Goal: Ask a question

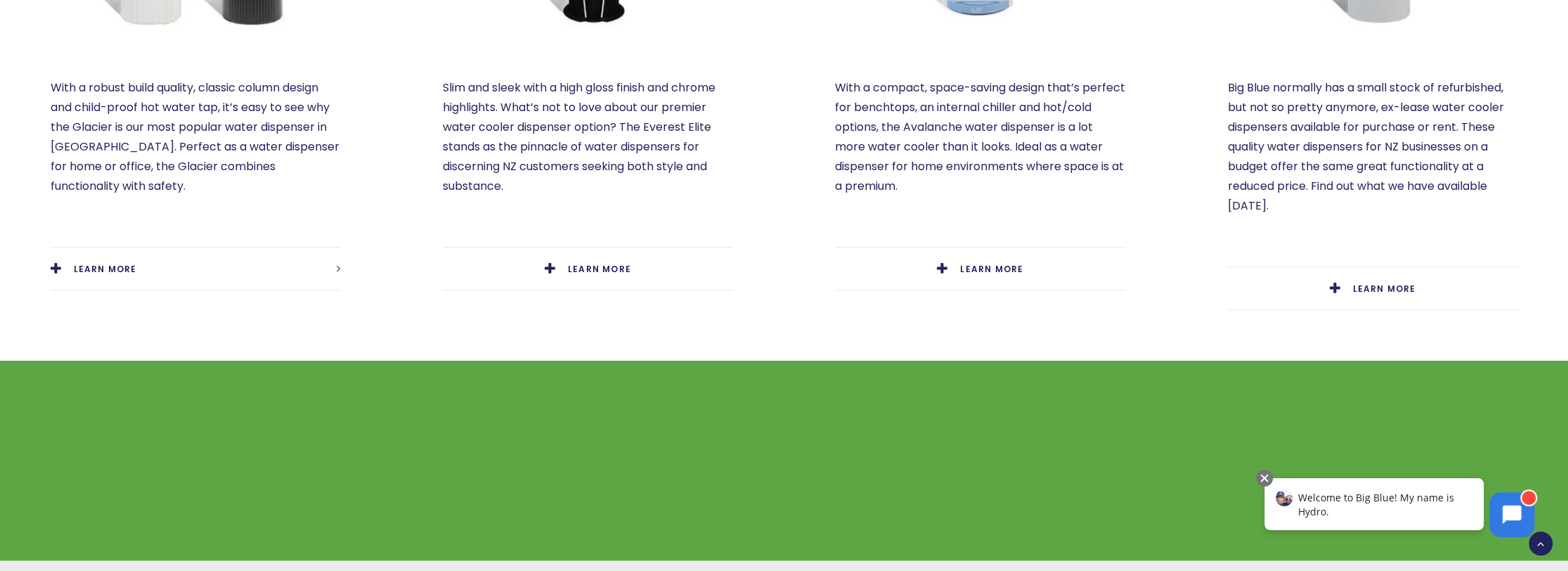
scroll to position [1055, 0]
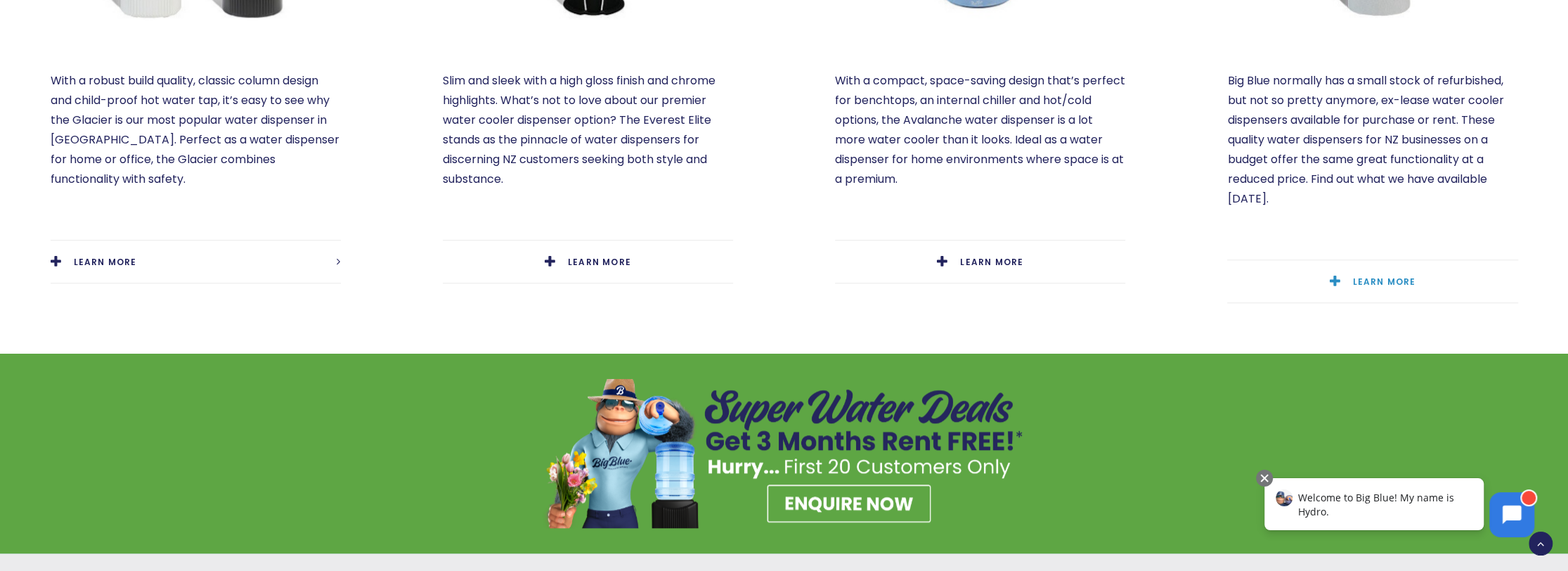
click at [1350, 260] on link "LEARN MORE" at bounding box center [1373, 282] width 290 height 43
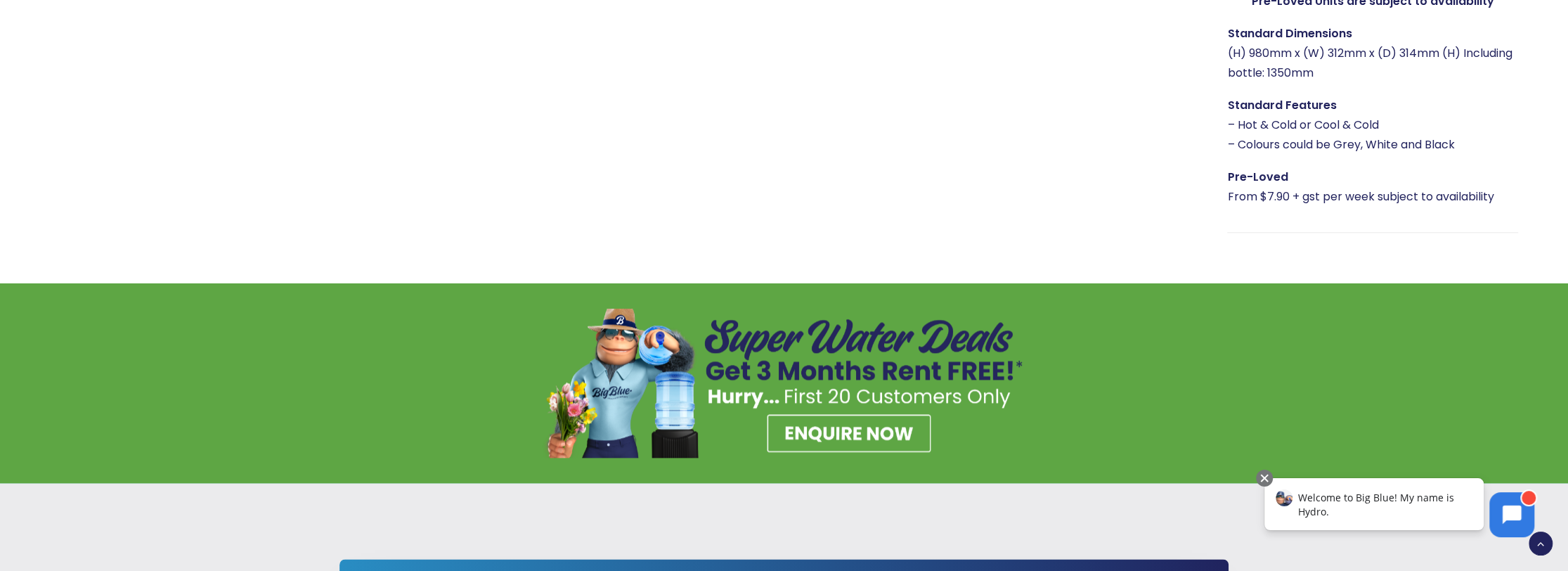
scroll to position [1547, 0]
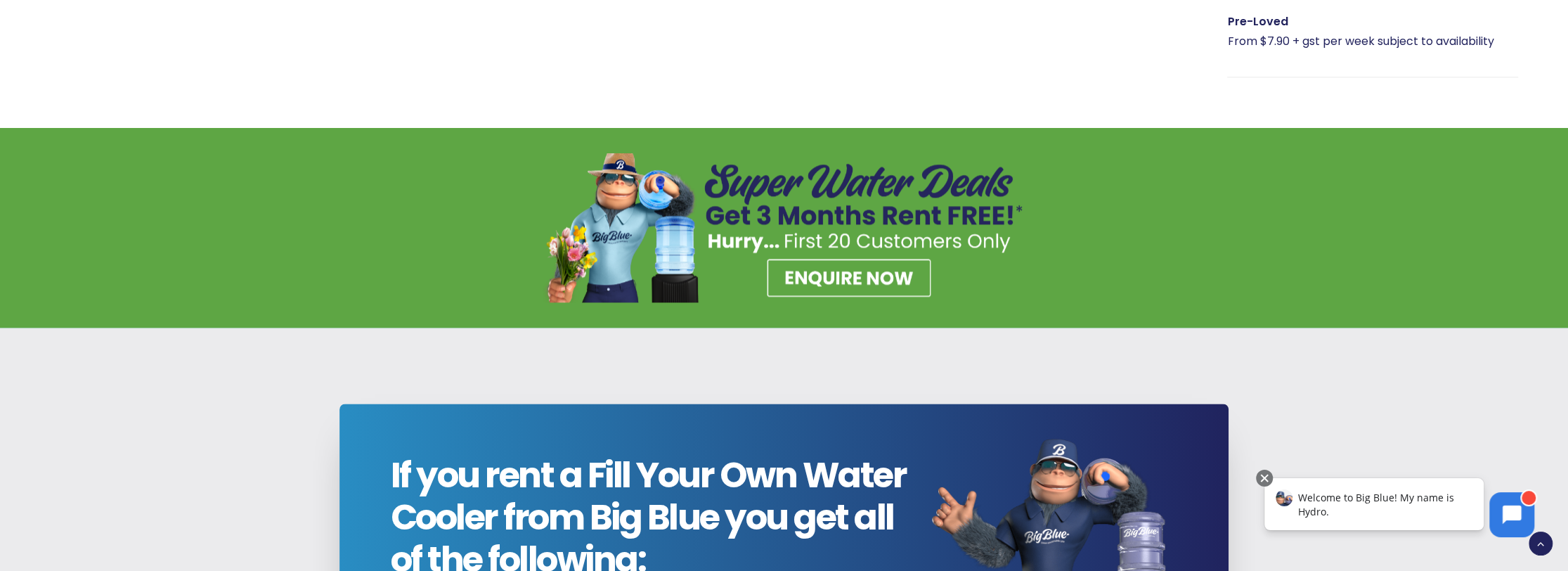
click at [1292, 508] on div "Welcome to Big Blue! My name is Hydro." at bounding box center [1374, 504] width 220 height 52
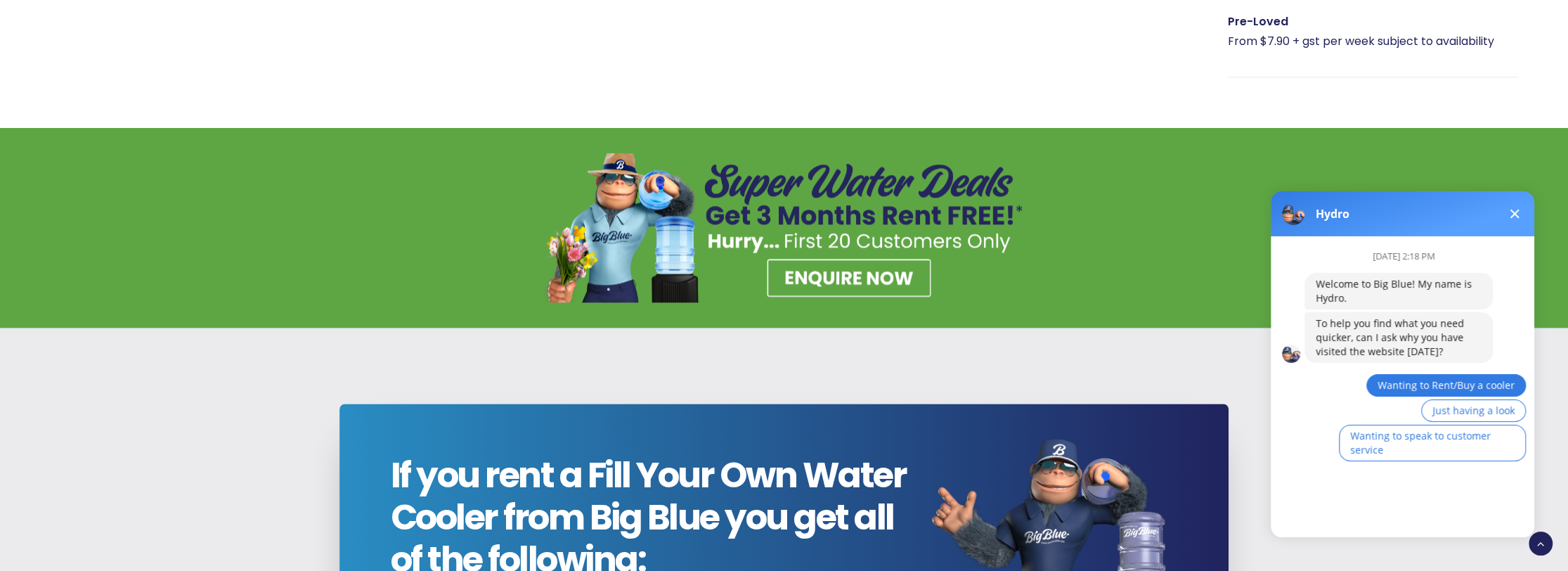
click at [1400, 387] on span "Wanting to Rent/Buy a cooler" at bounding box center [1446, 385] width 137 height 14
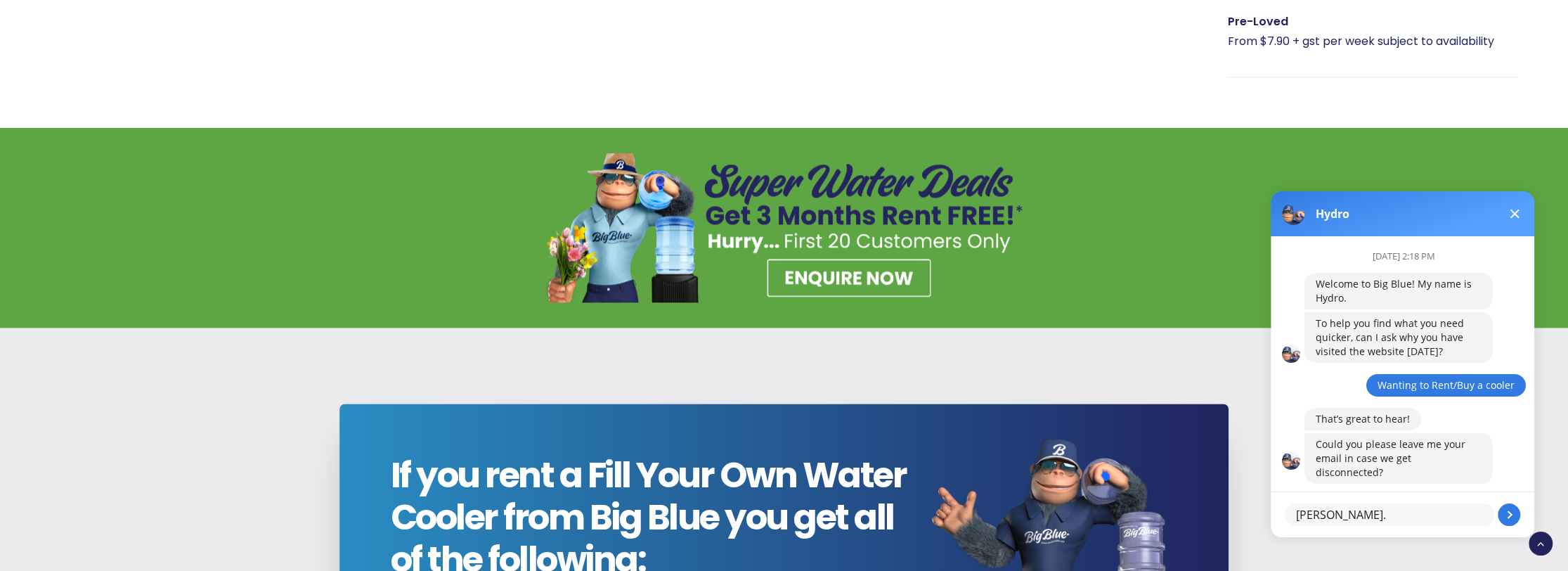
type textarea "[PERSON_NAME][EMAIL_ADDRESS][PERSON_NAME][DOMAIN_NAME]"
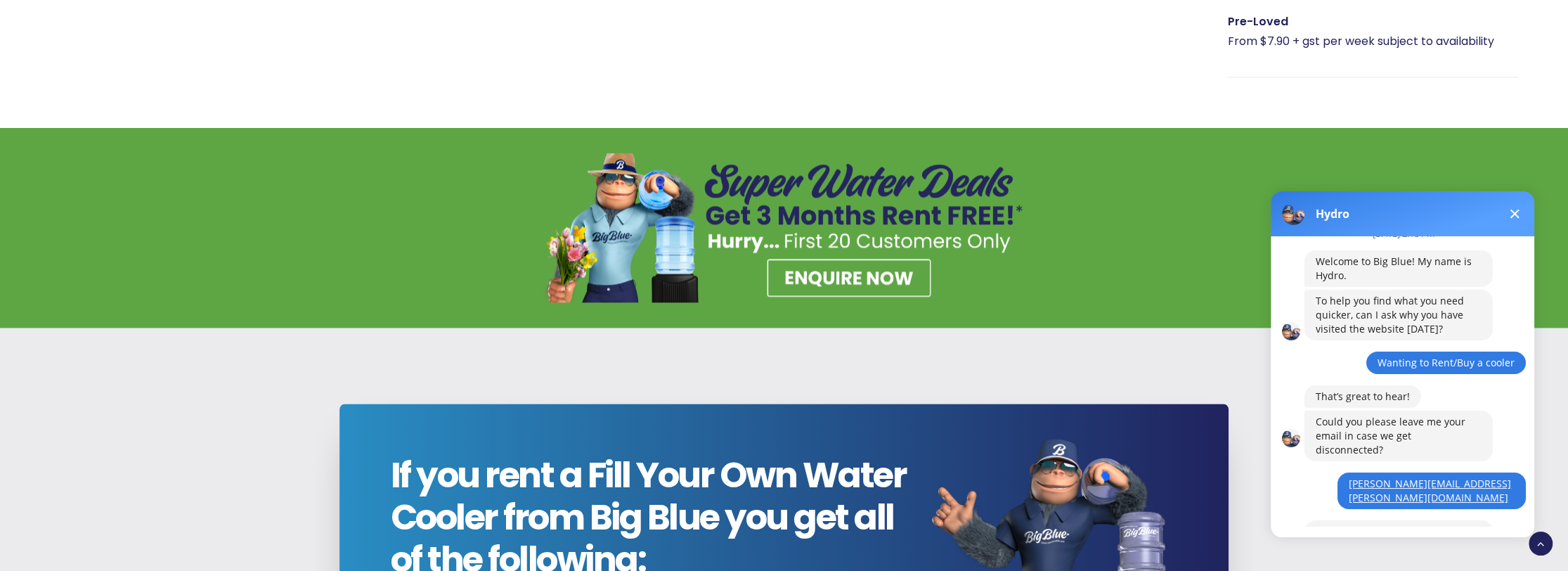
scroll to position [83, 0]
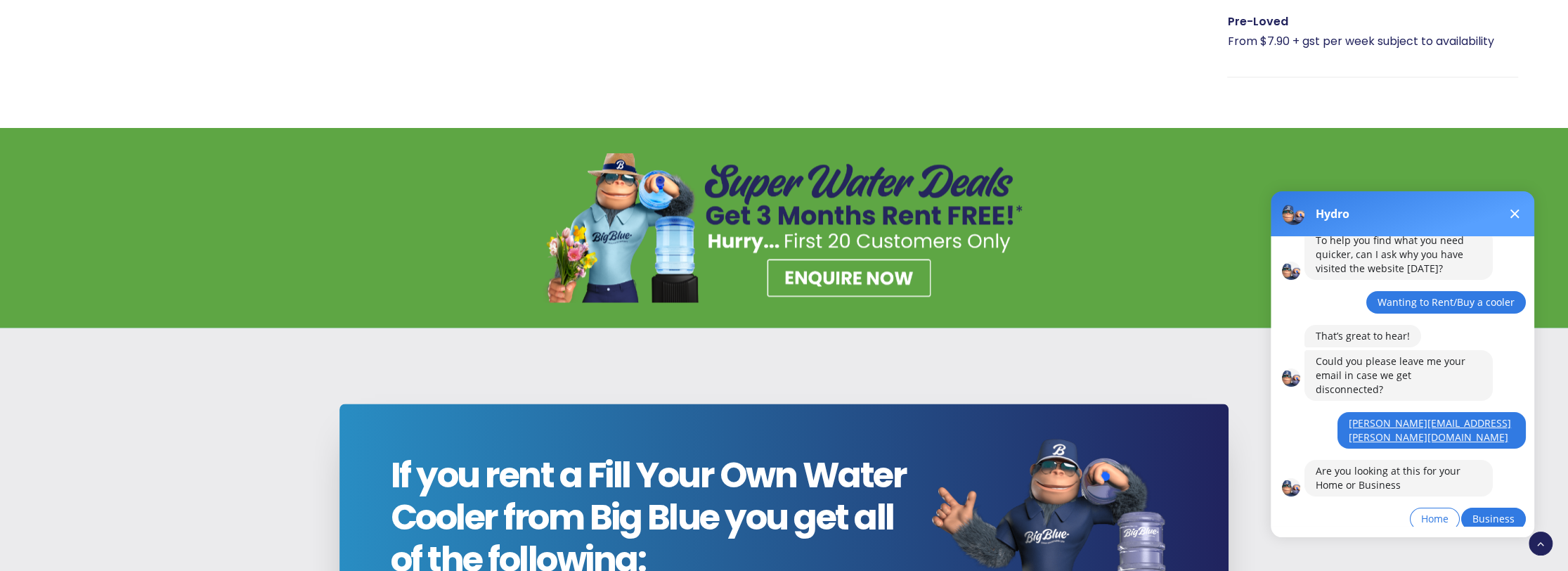
click at [1502, 512] on span "Business" at bounding box center [1494, 519] width 43 height 14
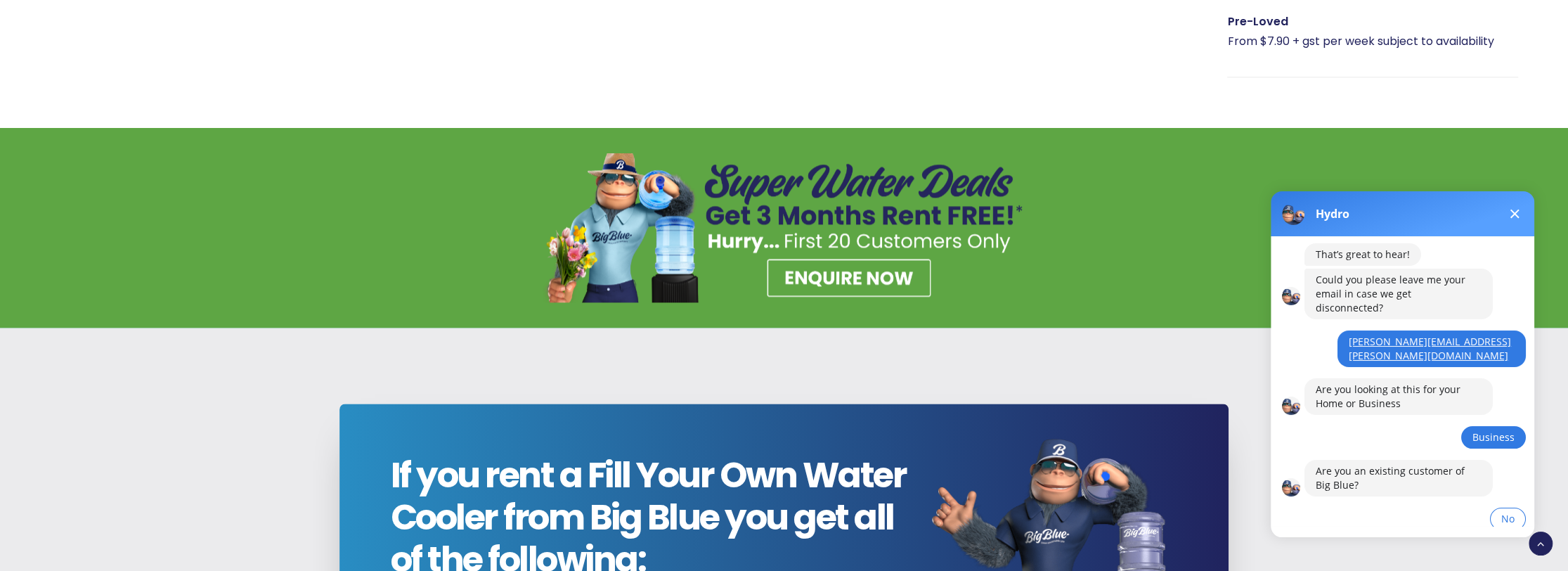
scroll to position [165, 0]
click at [1385, 508] on div "[DATE] 2:18 PM Welcome to Big Blue! My name is Hydro. To help you find what you…" at bounding box center [1420, 313] width 230 height 483
click at [1346, 490] on div "[DATE] 2:18 PM Welcome to Big Blue! My name is Hydro. To help you find what you…" at bounding box center [1420, 313] width 230 height 483
click at [1508, 512] on span "No" at bounding box center [1508, 519] width 14 height 14
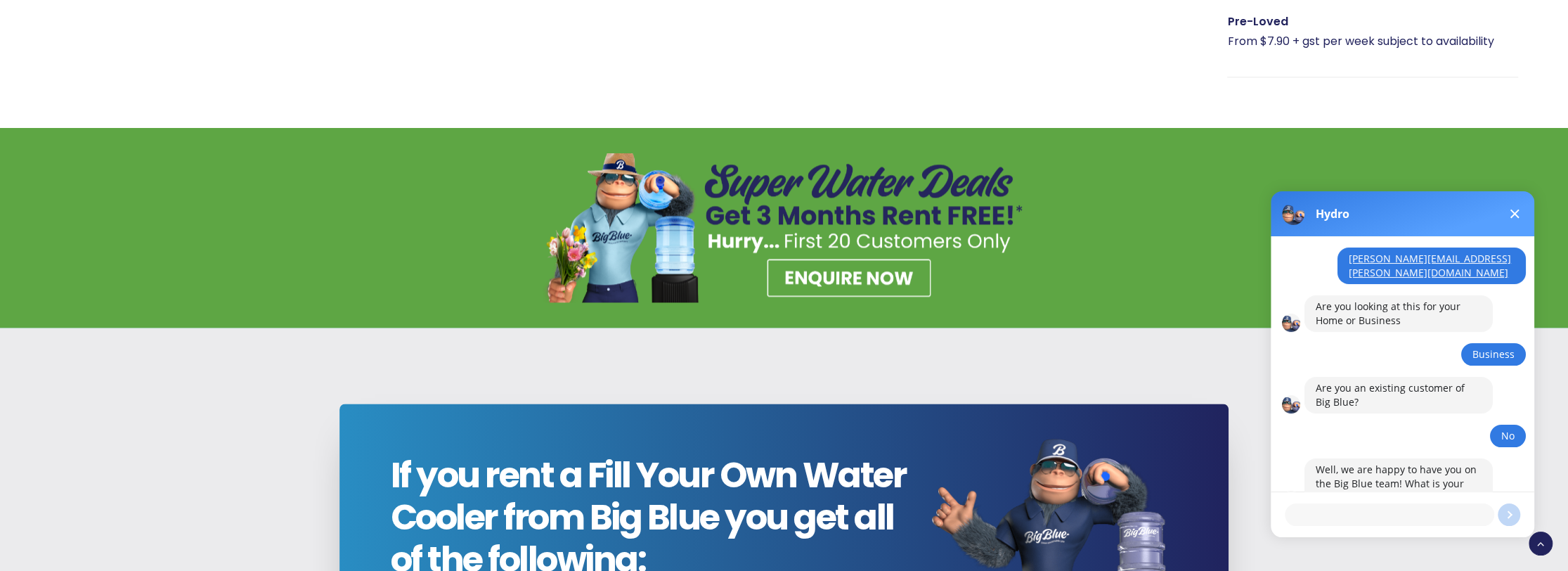
scroll to position [248, 0]
type textarea "r"
type textarea "Ritchies Transport Holdings Ltd - [GEOGRAPHIC_DATA]"
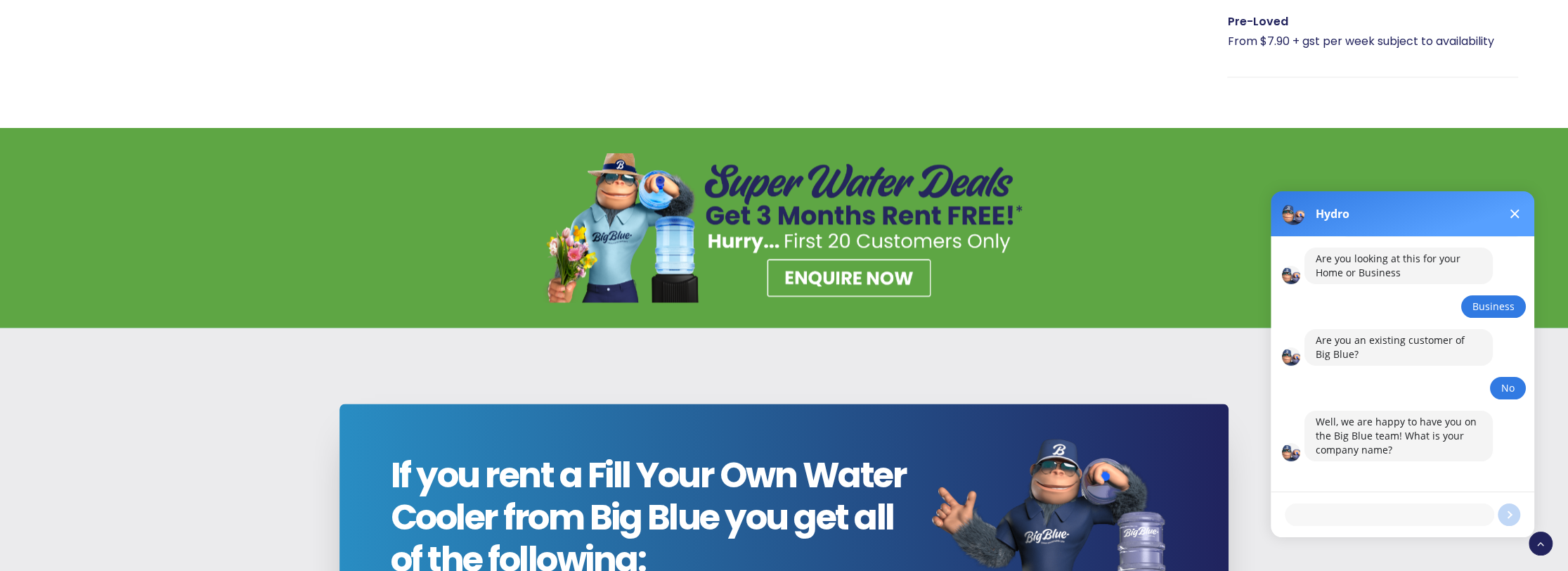
scroll to position [329, 0]
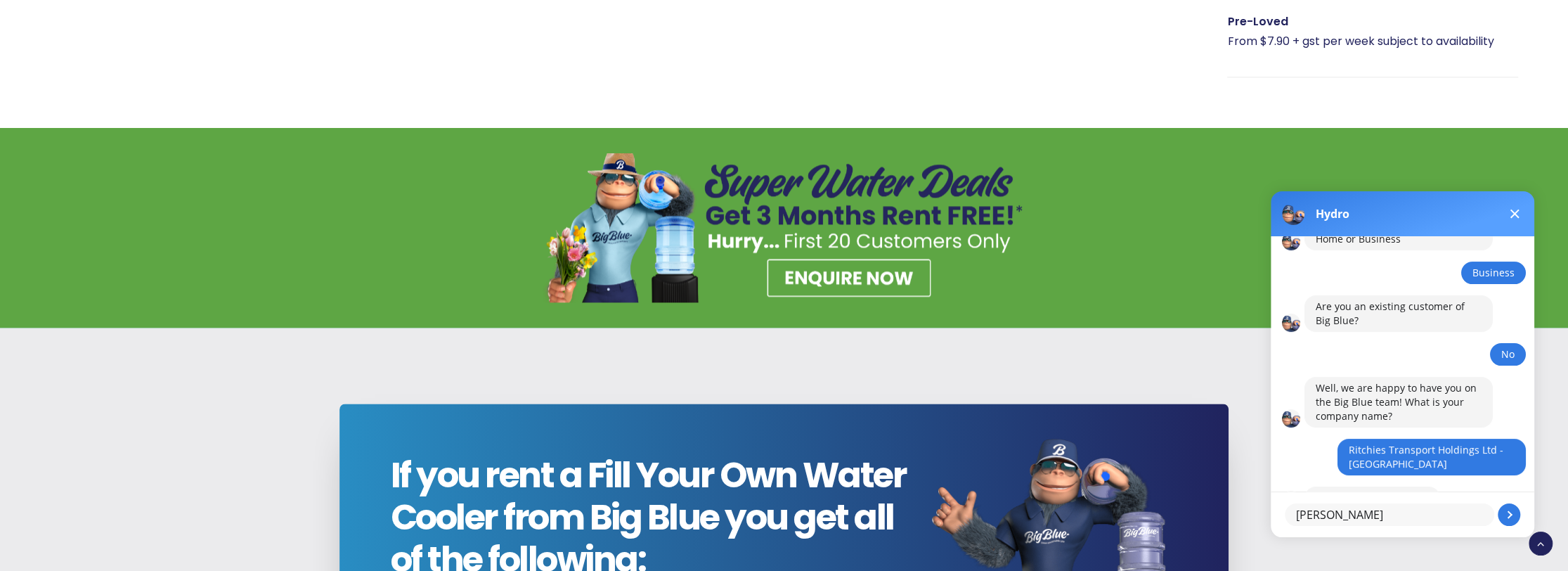
type textarea "[PERSON_NAME]"
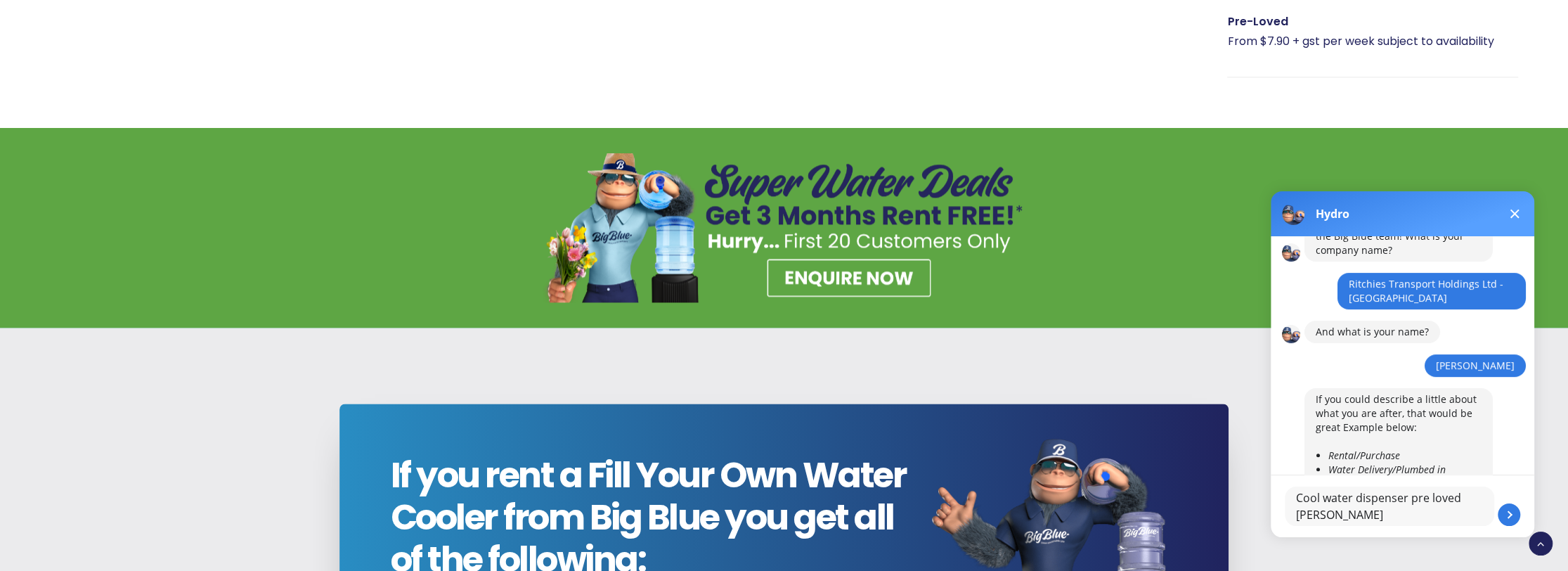
scroll to position [497, 0]
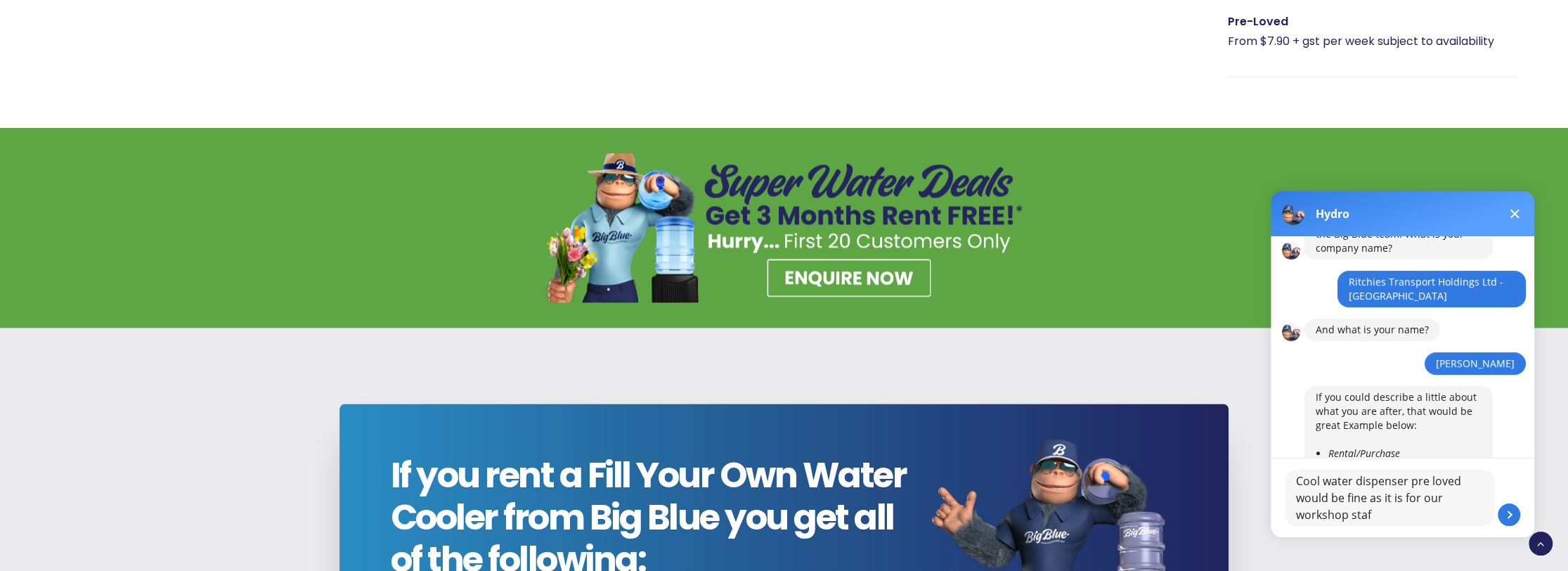
type textarea "Cool water dispenser pre loved would be fine as it is for our workshop staff"
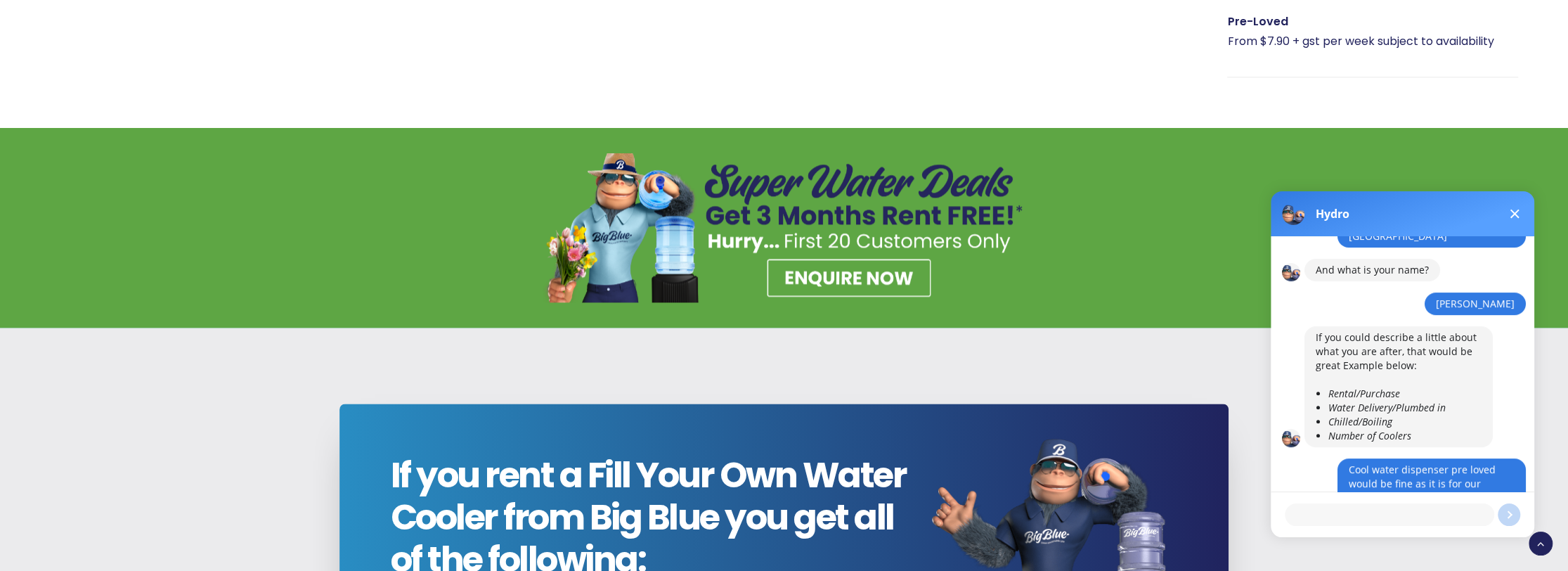
scroll to position [618, 0]
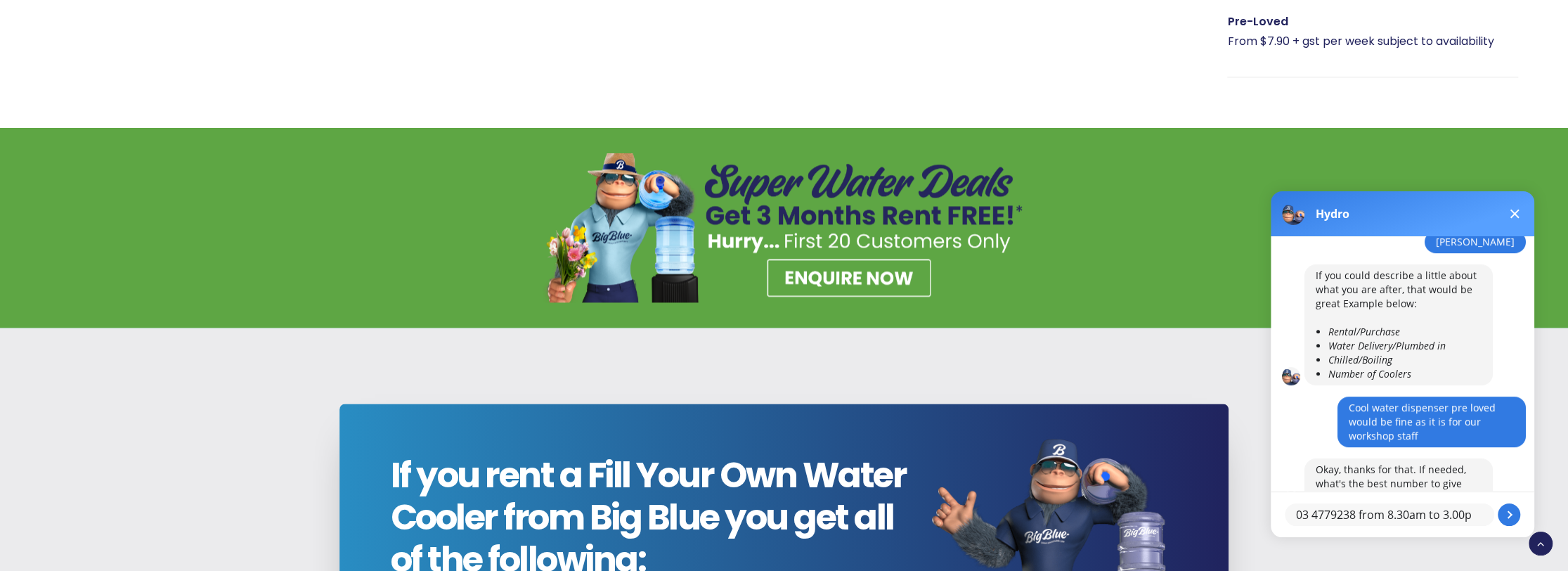
type textarea "03 4779238 from 8.30am to 3.00pm"
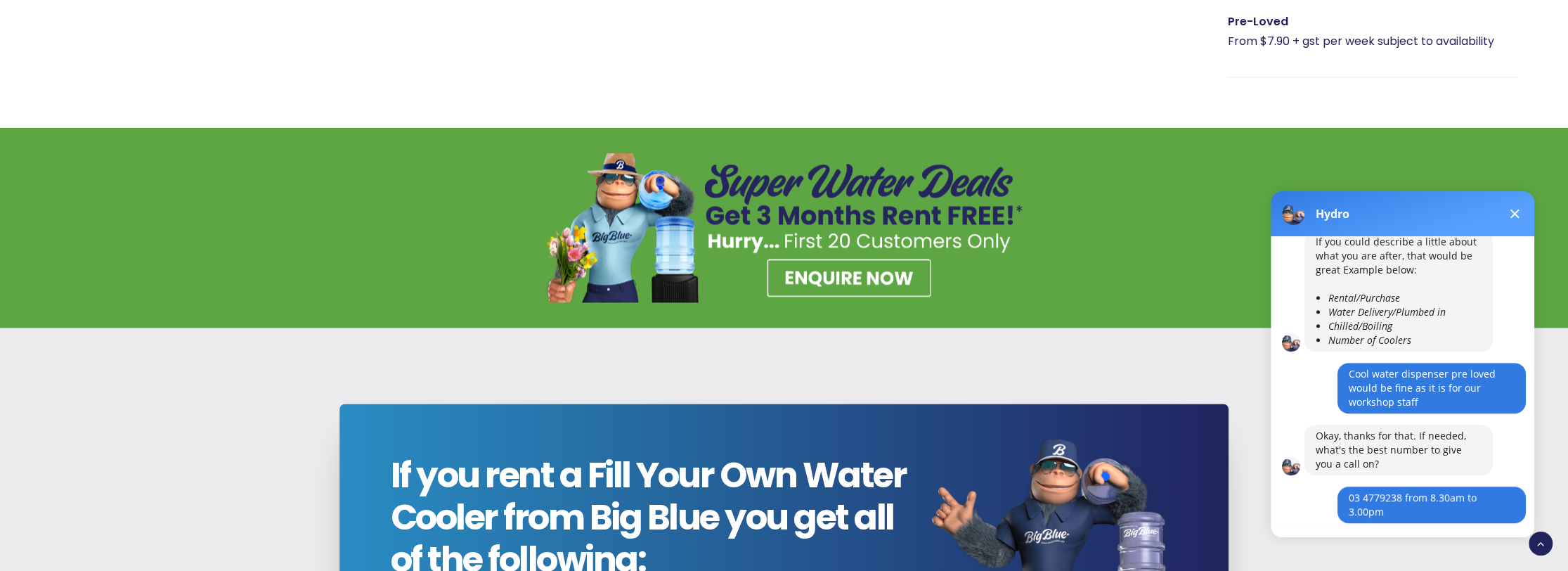
scroll to position [704, 0]
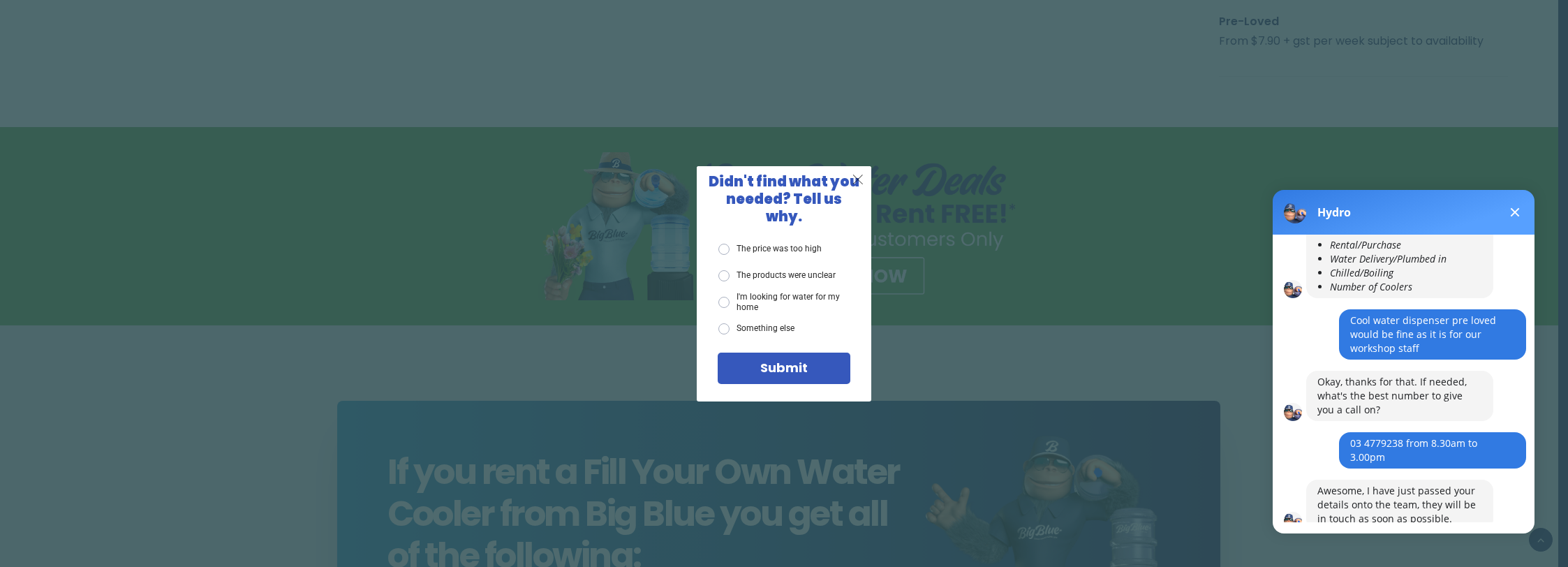
click at [854, 185] on span "X" at bounding box center [857, 179] width 12 height 17
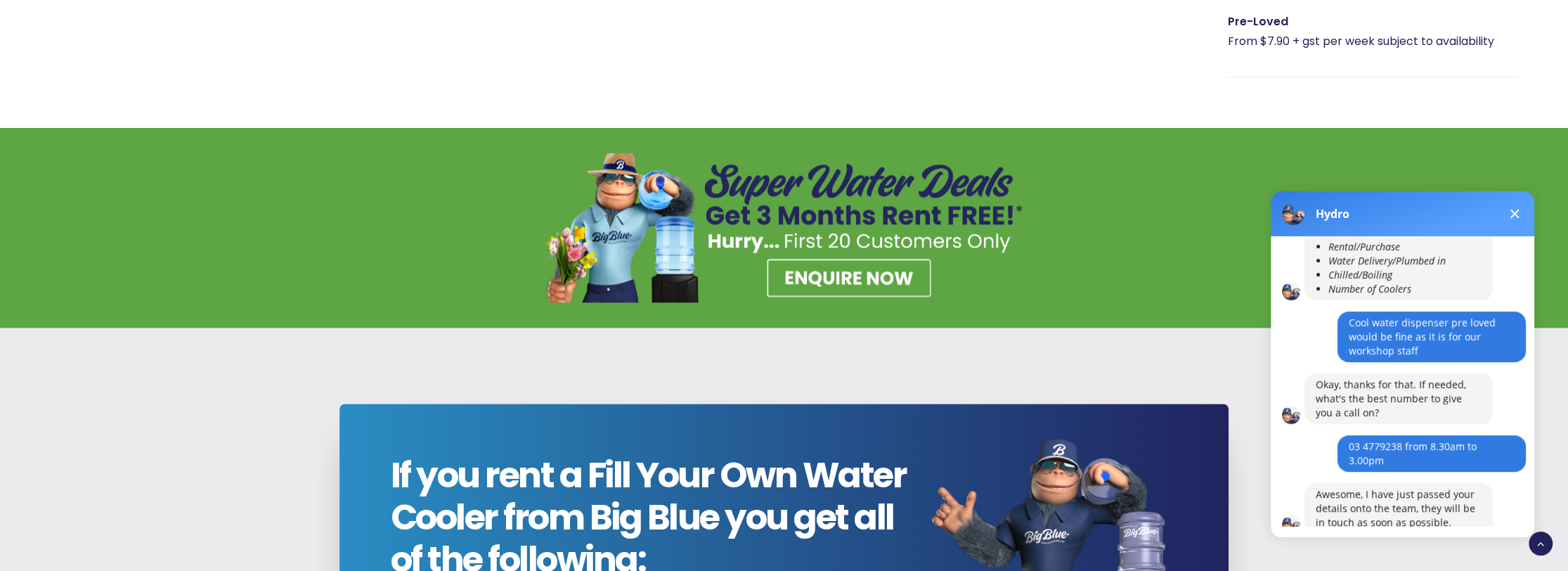
click at [1519, 214] on button at bounding box center [1514, 213] width 16 height 16
